Goal: Information Seeking & Learning: Learn about a topic

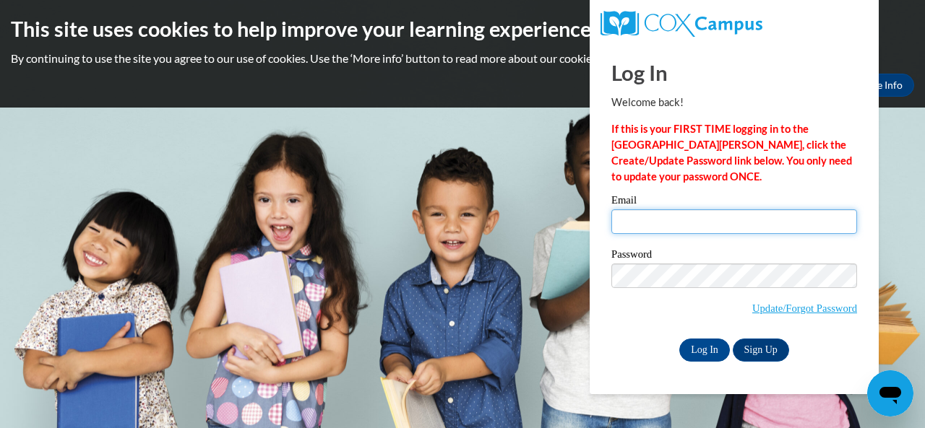
type input "[PERSON_NAME][EMAIL_ADDRESS][PERSON_NAME][DOMAIN_NAME]"
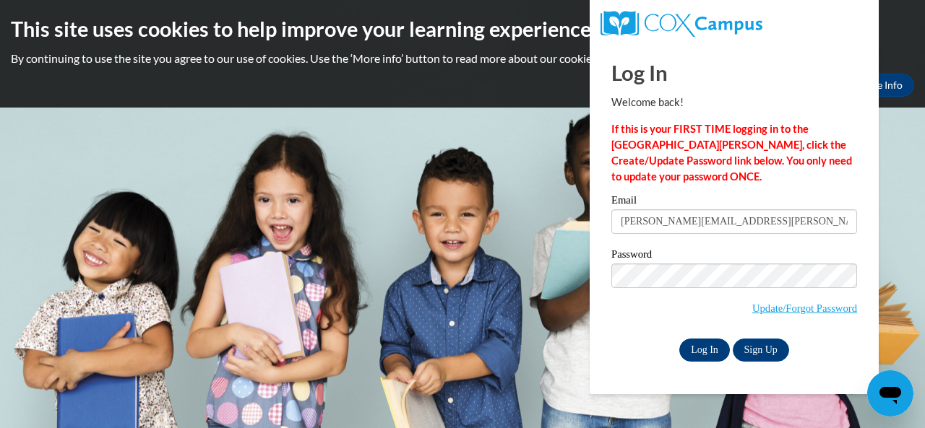
click at [688, 352] on input "Log In" at bounding box center [704, 350] width 51 height 23
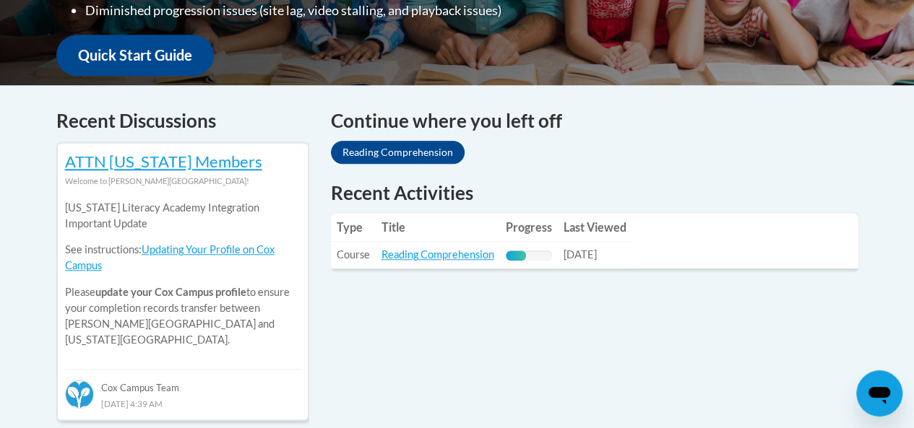
scroll to position [532, 0]
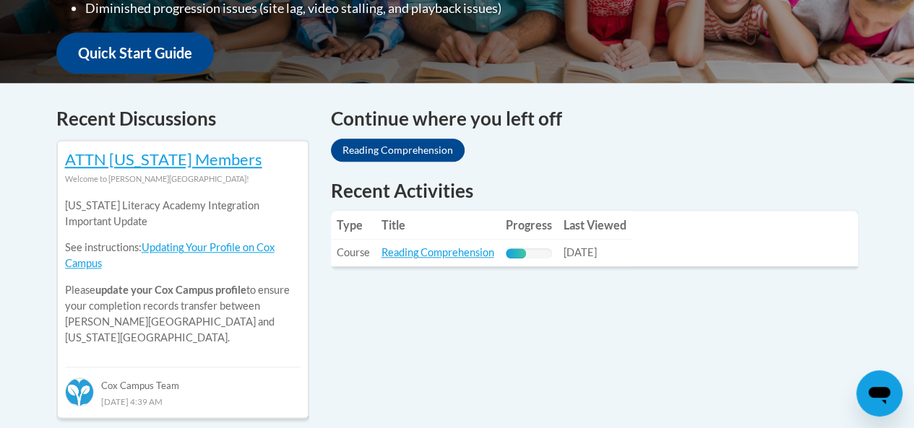
click at [412, 147] on link "Reading Comprehension" at bounding box center [398, 150] width 134 height 23
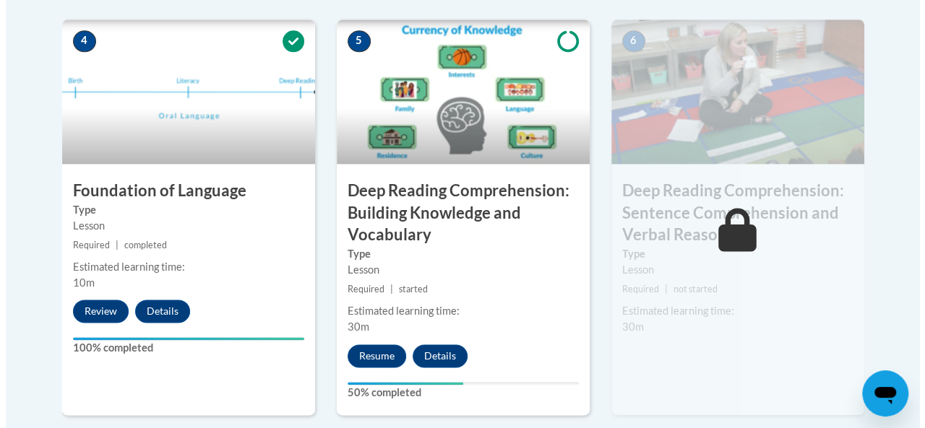
scroll to position [873, 0]
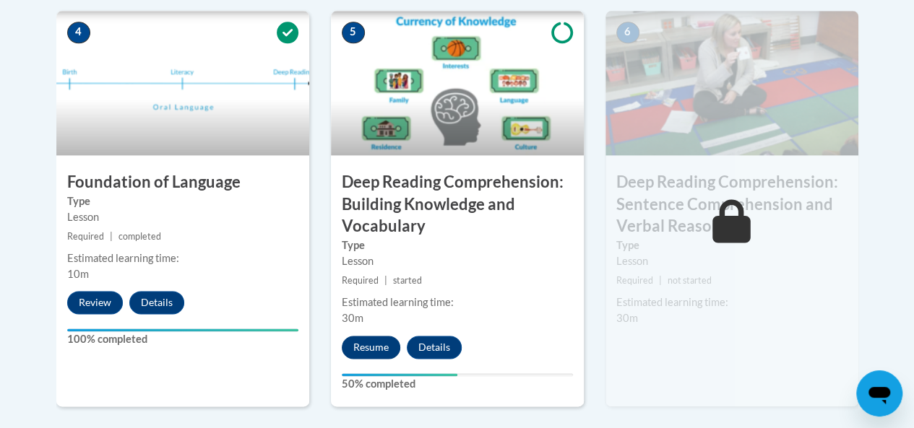
click at [365, 342] on button "Resume" at bounding box center [371, 347] width 59 height 23
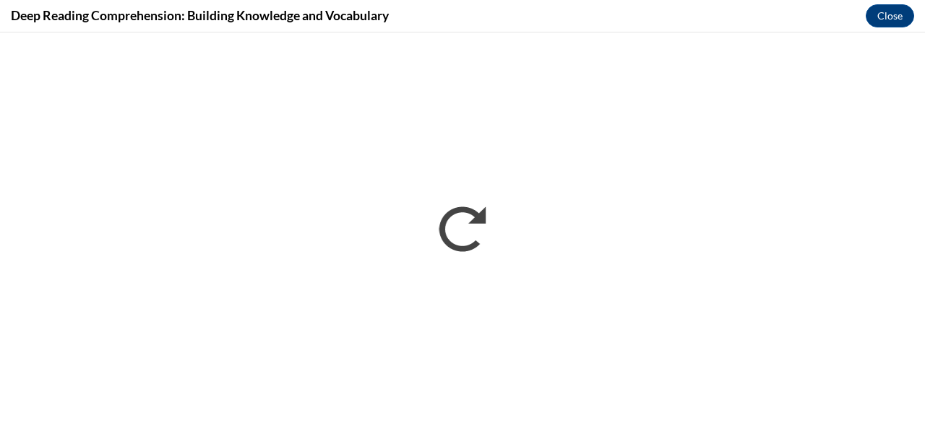
scroll to position [0, 0]
